Goal: Task Accomplishment & Management: Manage account settings

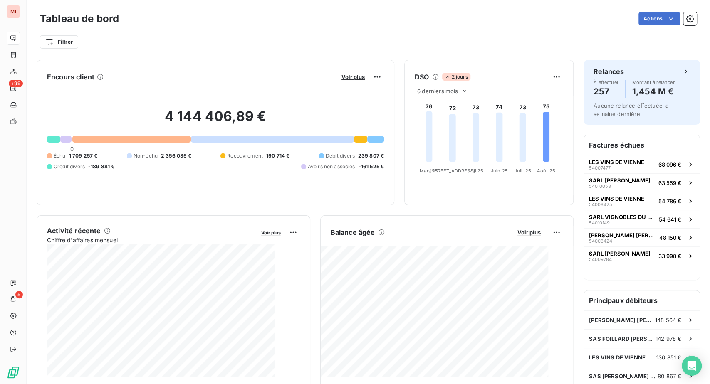
drag, startPoint x: 319, startPoint y: 12, endPoint x: 312, endPoint y: 12, distance: 6.7
click at [319, 12] on div "Tableau de bord Actions Filtrer" at bounding box center [369, 27] width 684 height 55
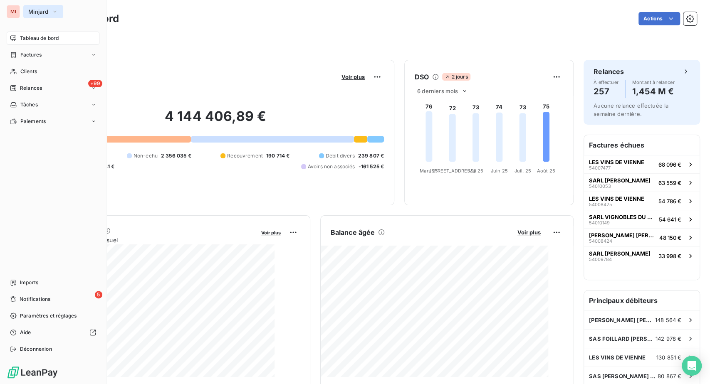
click at [44, 13] on span "Minjard" at bounding box center [38, 11] width 20 height 7
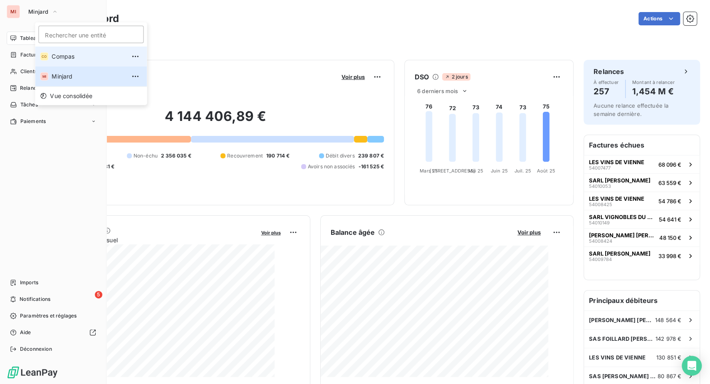
click at [55, 65] on li "CO Compas" at bounding box center [91, 57] width 112 height 20
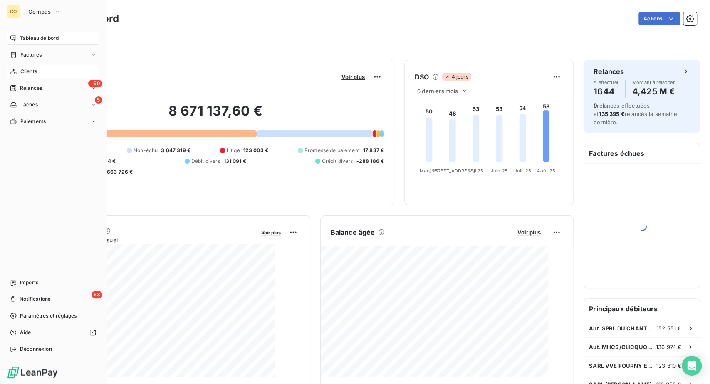
click at [37, 75] on span "Clients" at bounding box center [28, 71] width 17 height 7
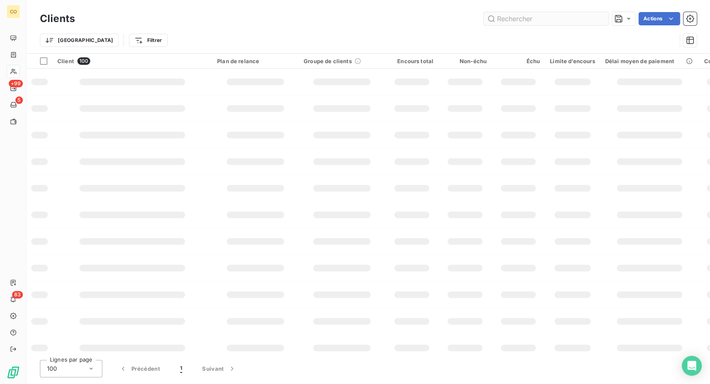
click at [485, 21] on input "text" at bounding box center [546, 18] width 125 height 13
type input "116271"
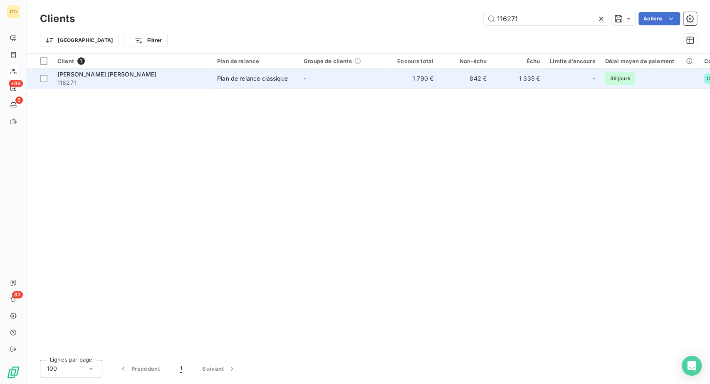
click at [288, 83] on div "Plan de relance classique" at bounding box center [252, 78] width 71 height 8
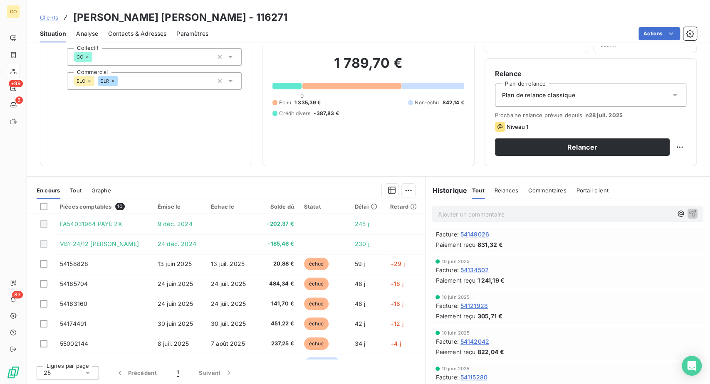
scroll to position [92, 0]
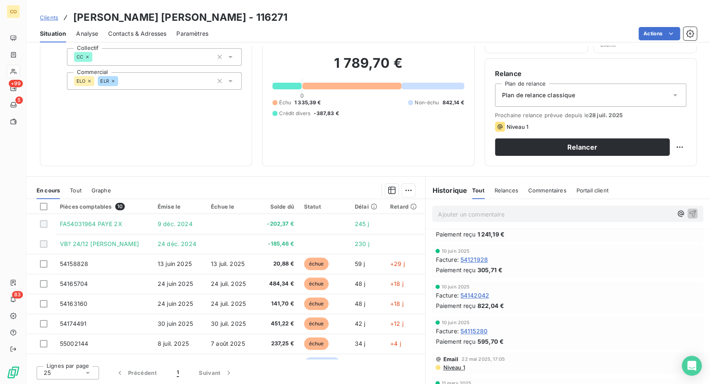
click at [513, 193] on span "Relances" at bounding box center [507, 190] width 24 height 7
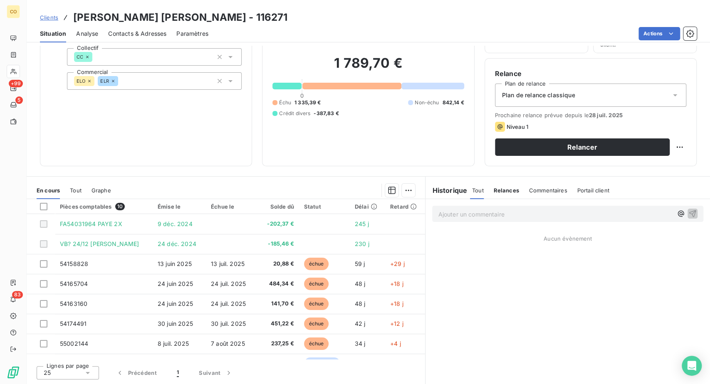
scroll to position [0, 0]
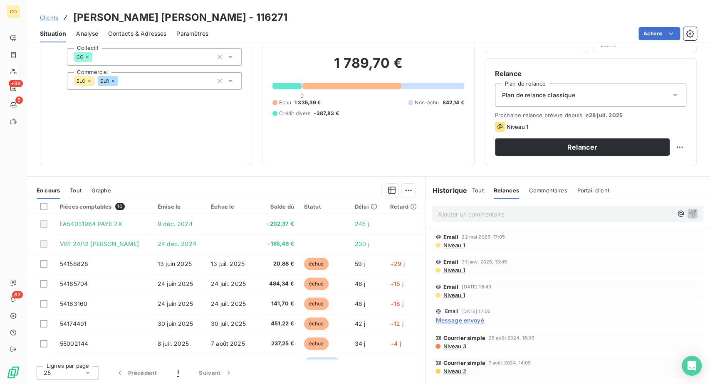
click at [563, 193] on span "Commentaires" at bounding box center [548, 190] width 38 height 7
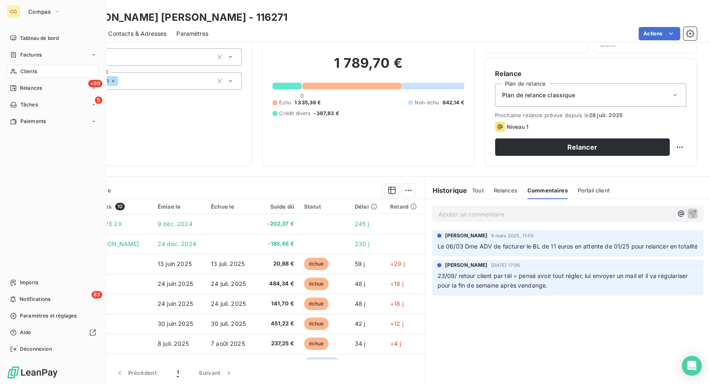
click at [37, 75] on span "Clients" at bounding box center [28, 71] width 17 height 7
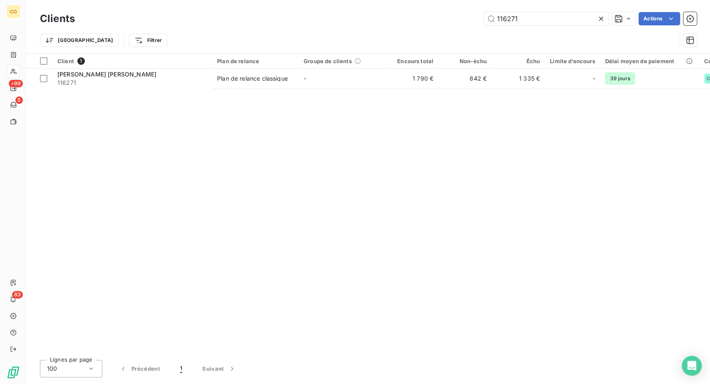
drag, startPoint x: 521, startPoint y: 17, endPoint x: 424, endPoint y: 22, distance: 97.1
click at [424, 22] on div "116271 Actions" at bounding box center [391, 18] width 612 height 13
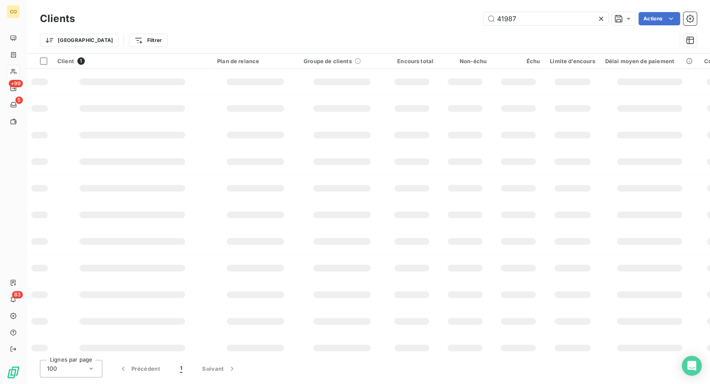
type input "41987"
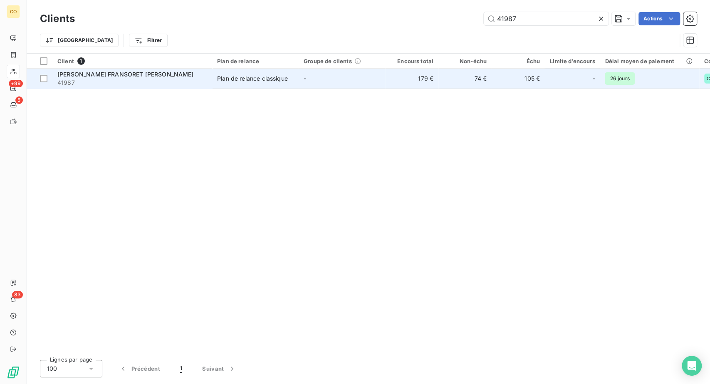
click at [156, 78] on span "[PERSON_NAME] FRANSORET [PERSON_NAME]" at bounding box center [125, 74] width 136 height 7
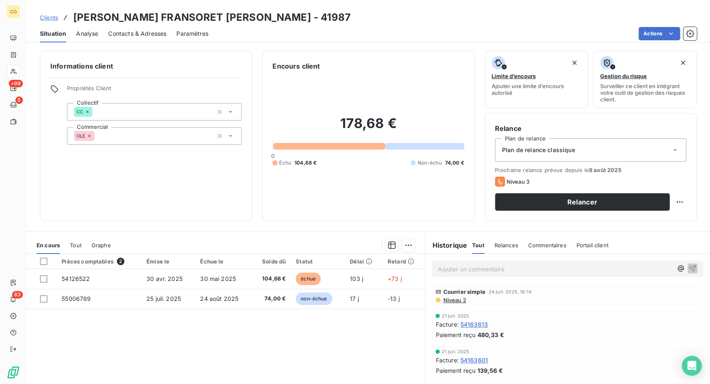
click at [573, 154] on span "Plan de relance classique" at bounding box center [538, 150] width 73 height 8
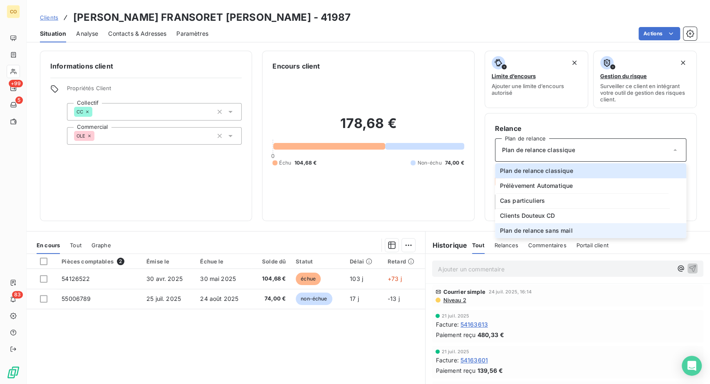
click at [563, 235] on span "Plan de relance sans mail" at bounding box center [536, 231] width 73 height 8
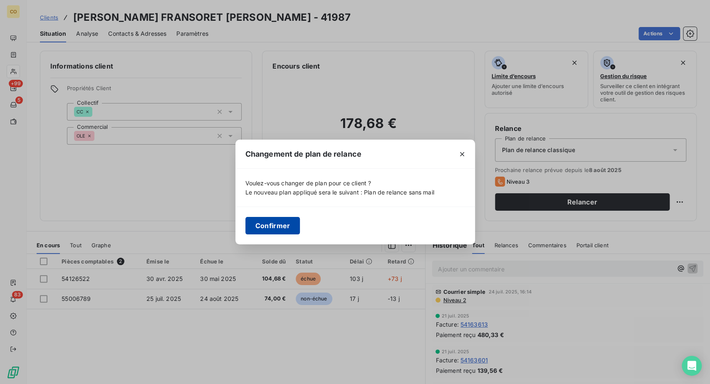
click at [245, 230] on button "Confirmer" at bounding box center [272, 225] width 55 height 17
